Goal: Task Accomplishment & Management: Check status

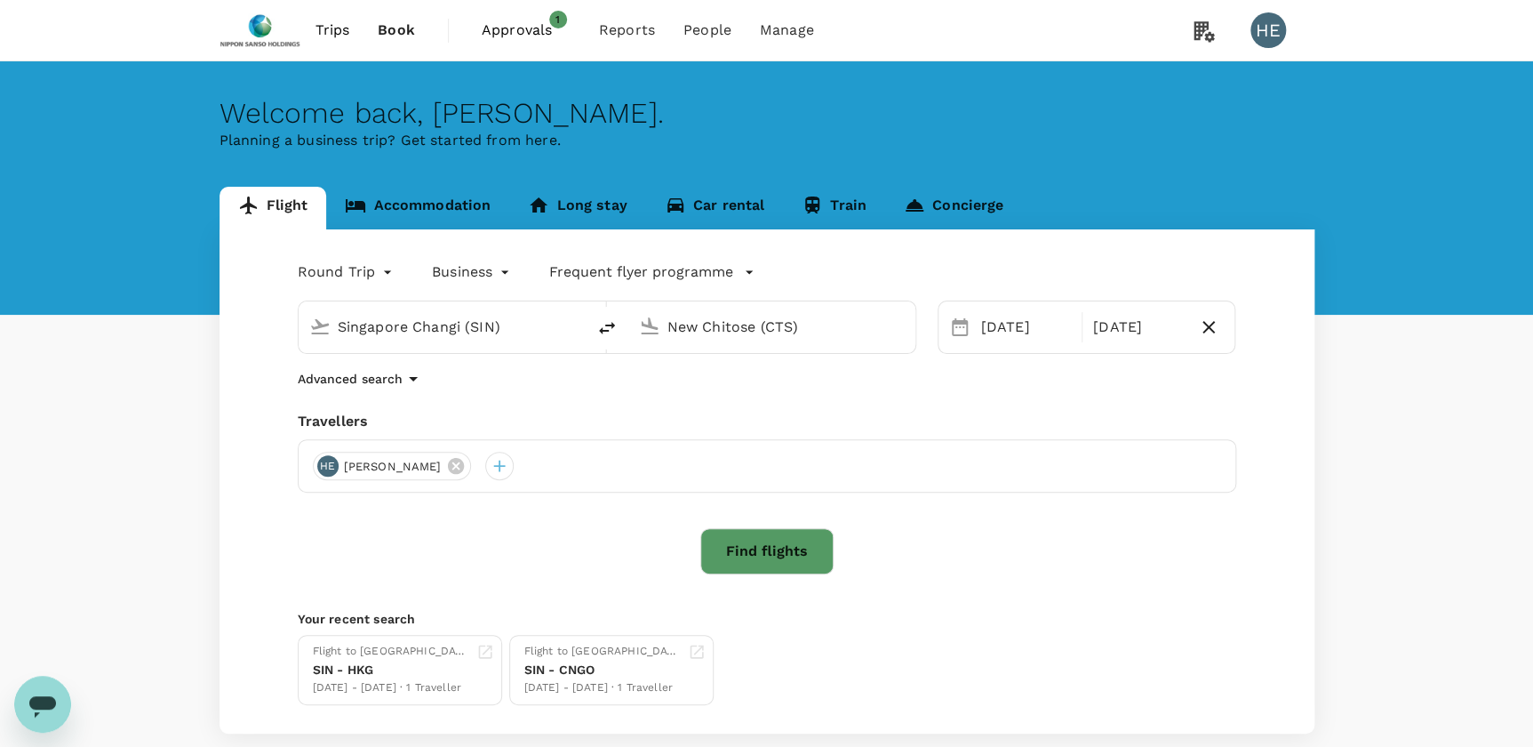
click at [547, 36] on span "Approvals" at bounding box center [526, 30] width 89 height 21
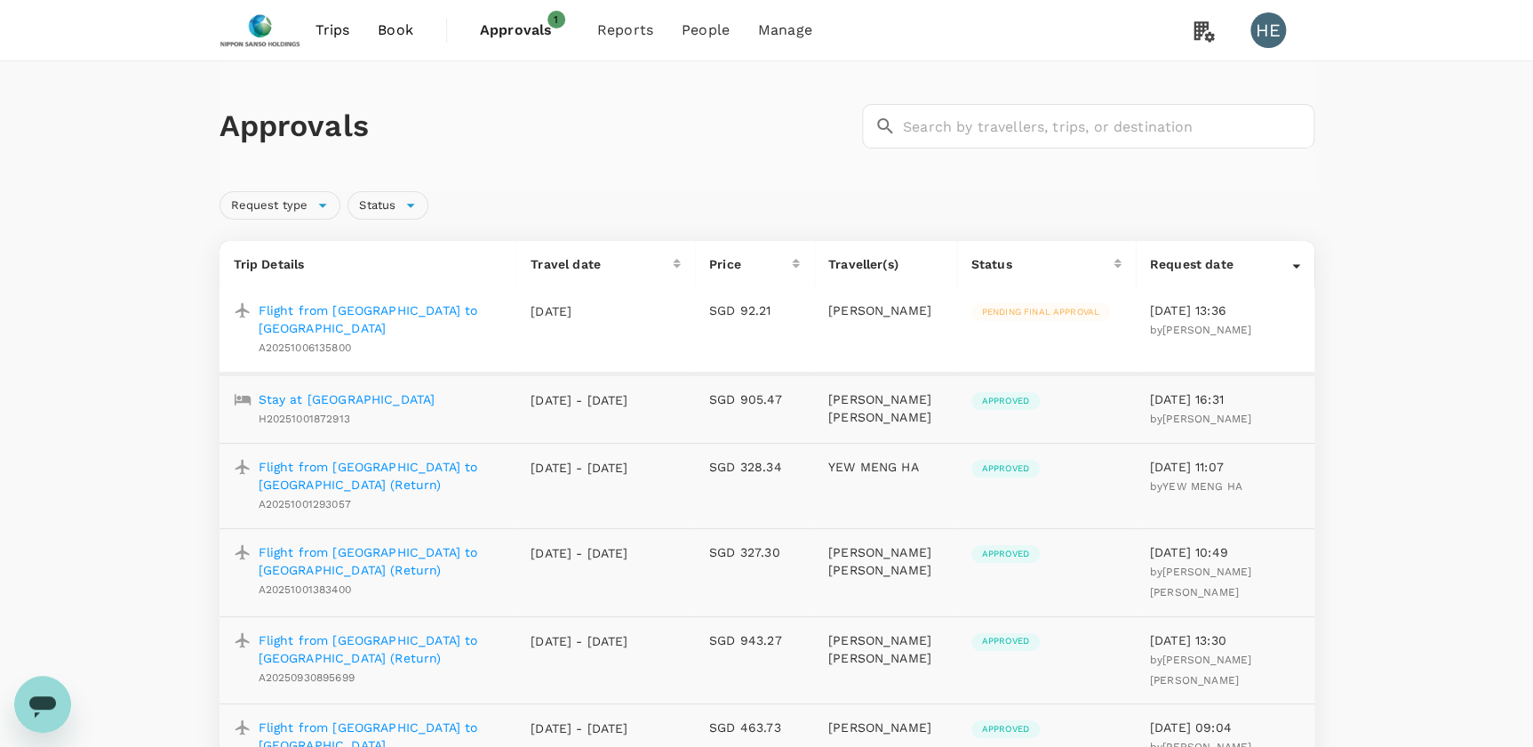
click at [361, 305] on p "Flight from [GEOGRAPHIC_DATA] to [GEOGRAPHIC_DATA]" at bounding box center [381, 319] width 244 height 36
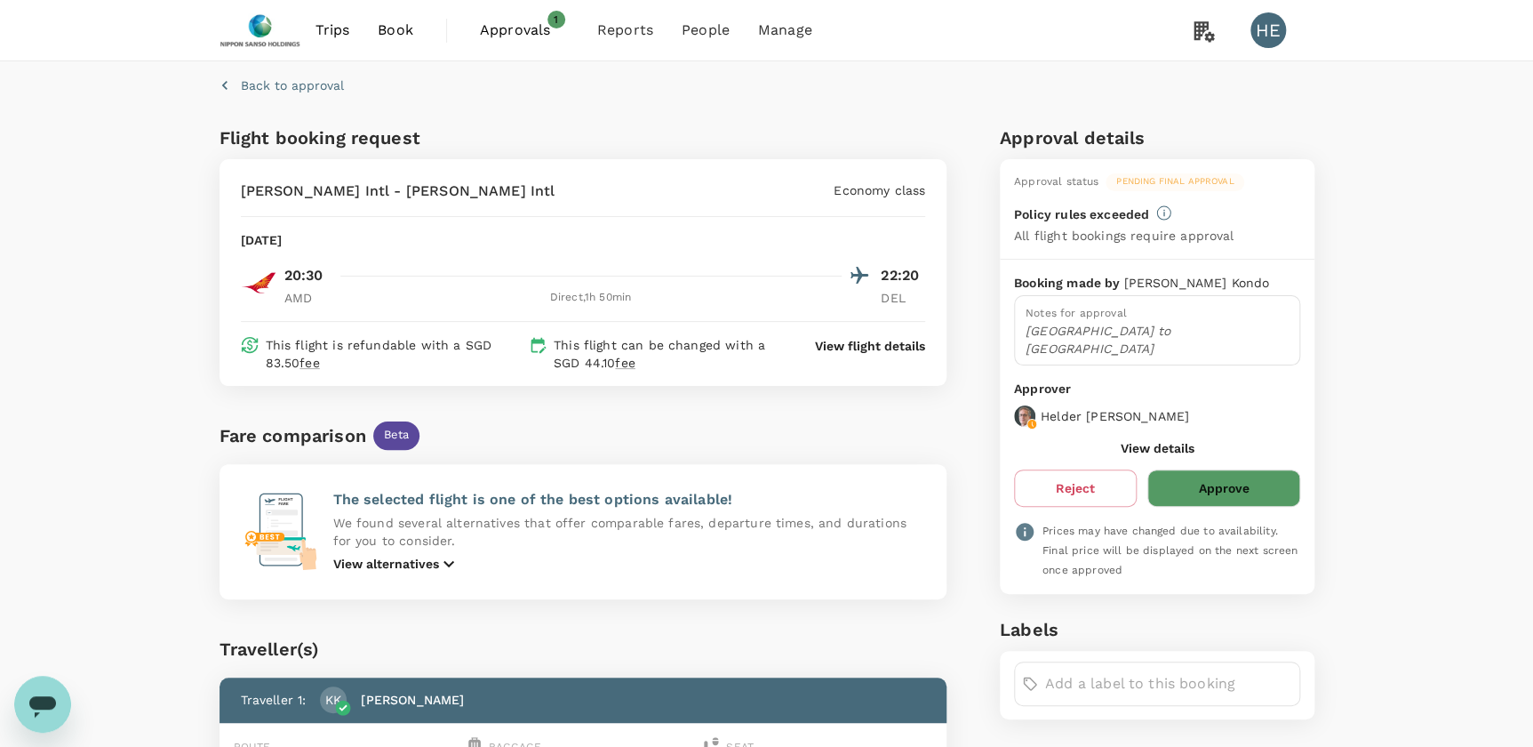
click at [523, 34] on span "Approvals" at bounding box center [524, 30] width 89 height 21
